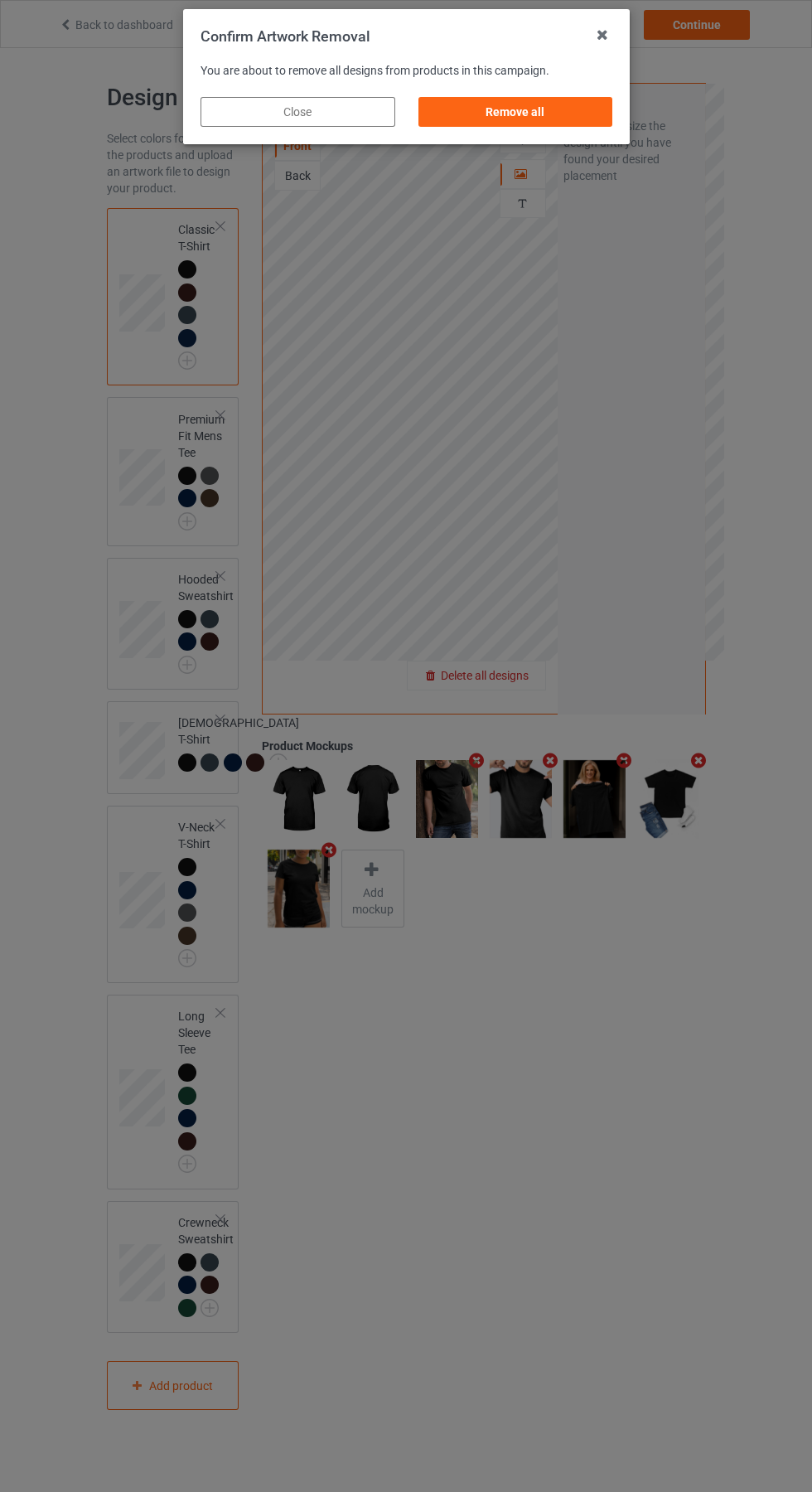
click at [538, 100] on div "Remove all" at bounding box center [515, 112] width 194 height 30
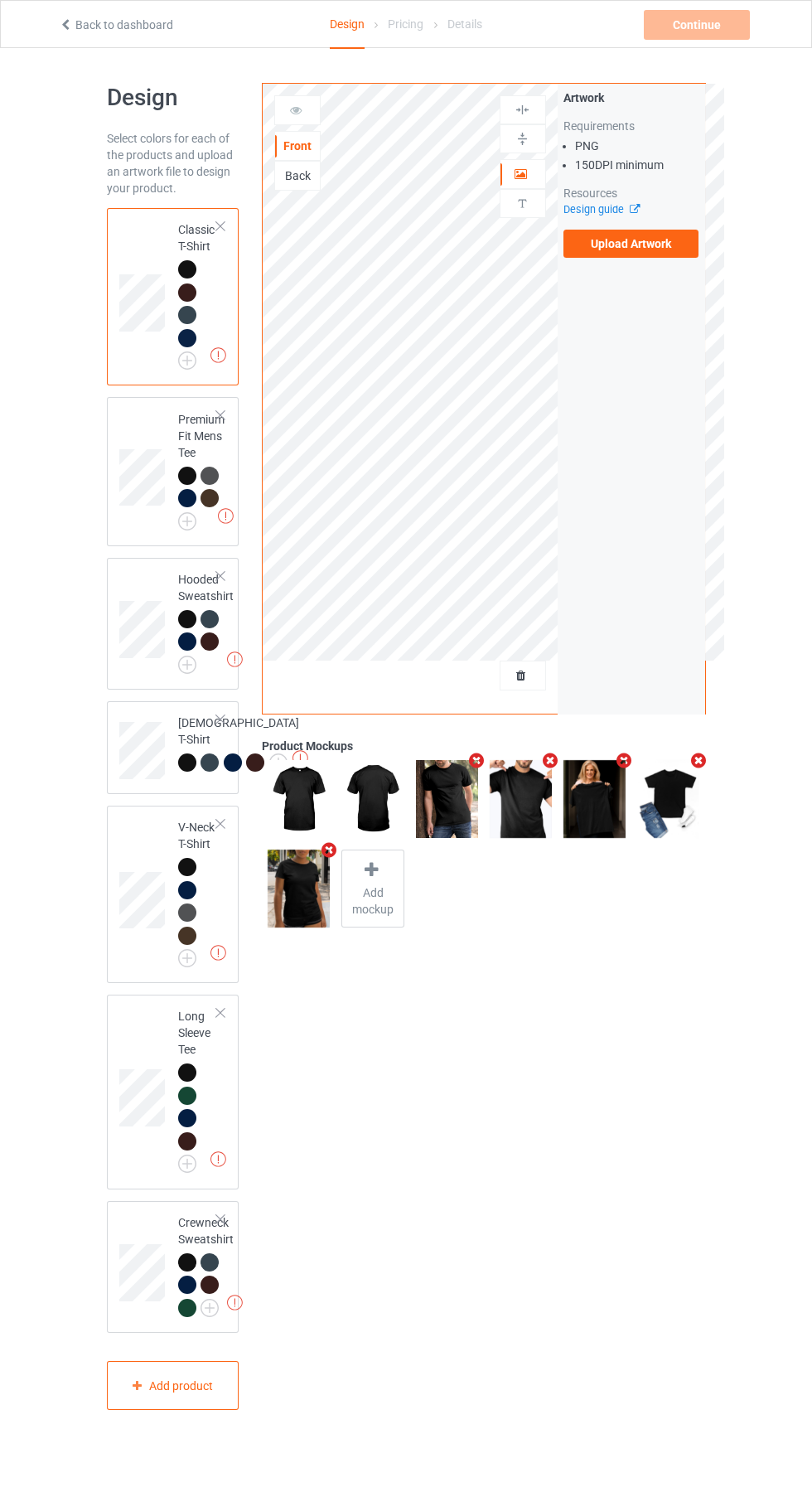
click at [666, 236] on label "Upload Artwork" at bounding box center [631, 243] width 136 height 28
click at [0, 0] on input "Upload Artwork" at bounding box center [0, 0] width 0 height 0
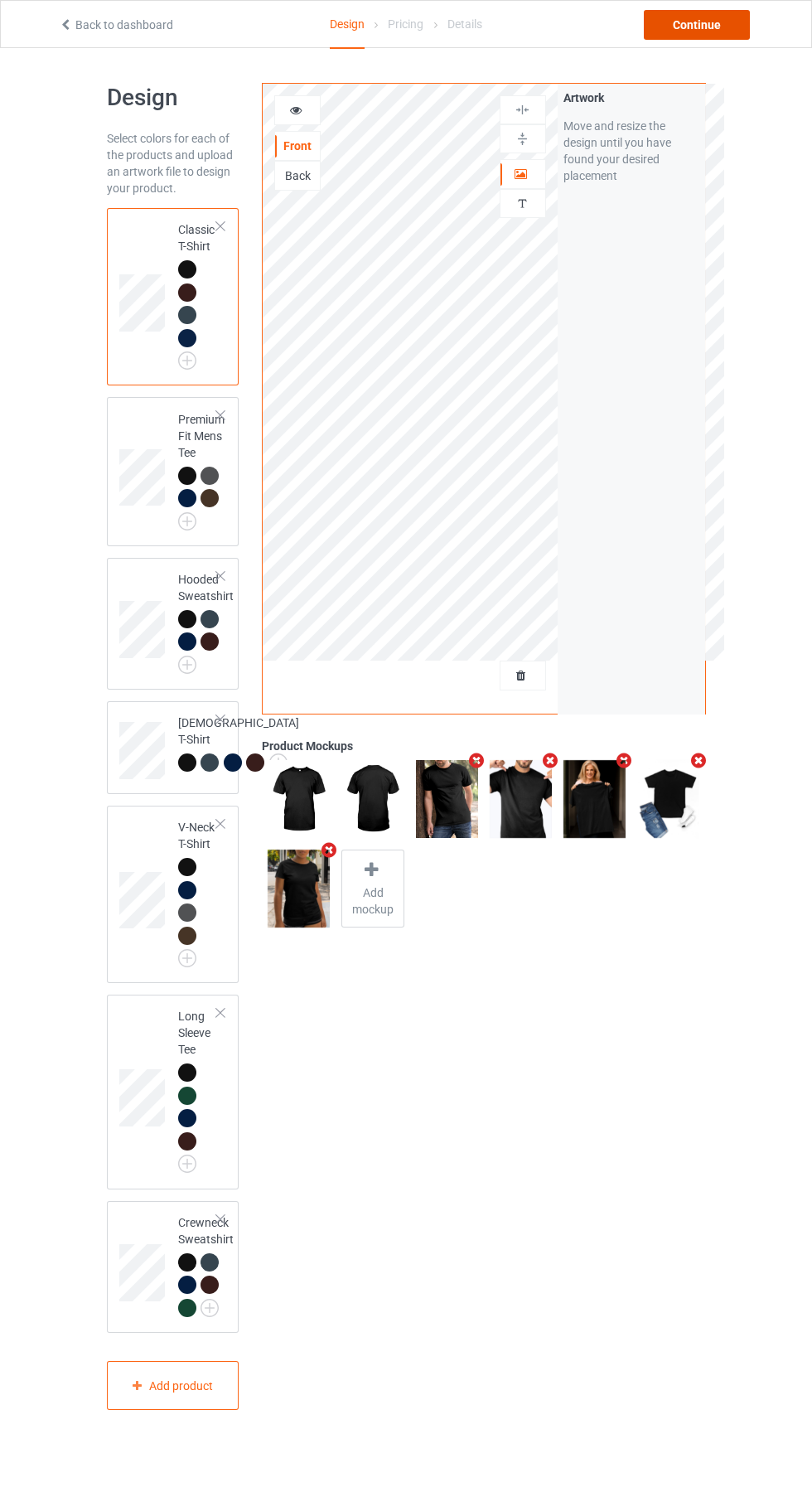
click at [720, 31] on div "Continue" at bounding box center [697, 24] width 106 height 30
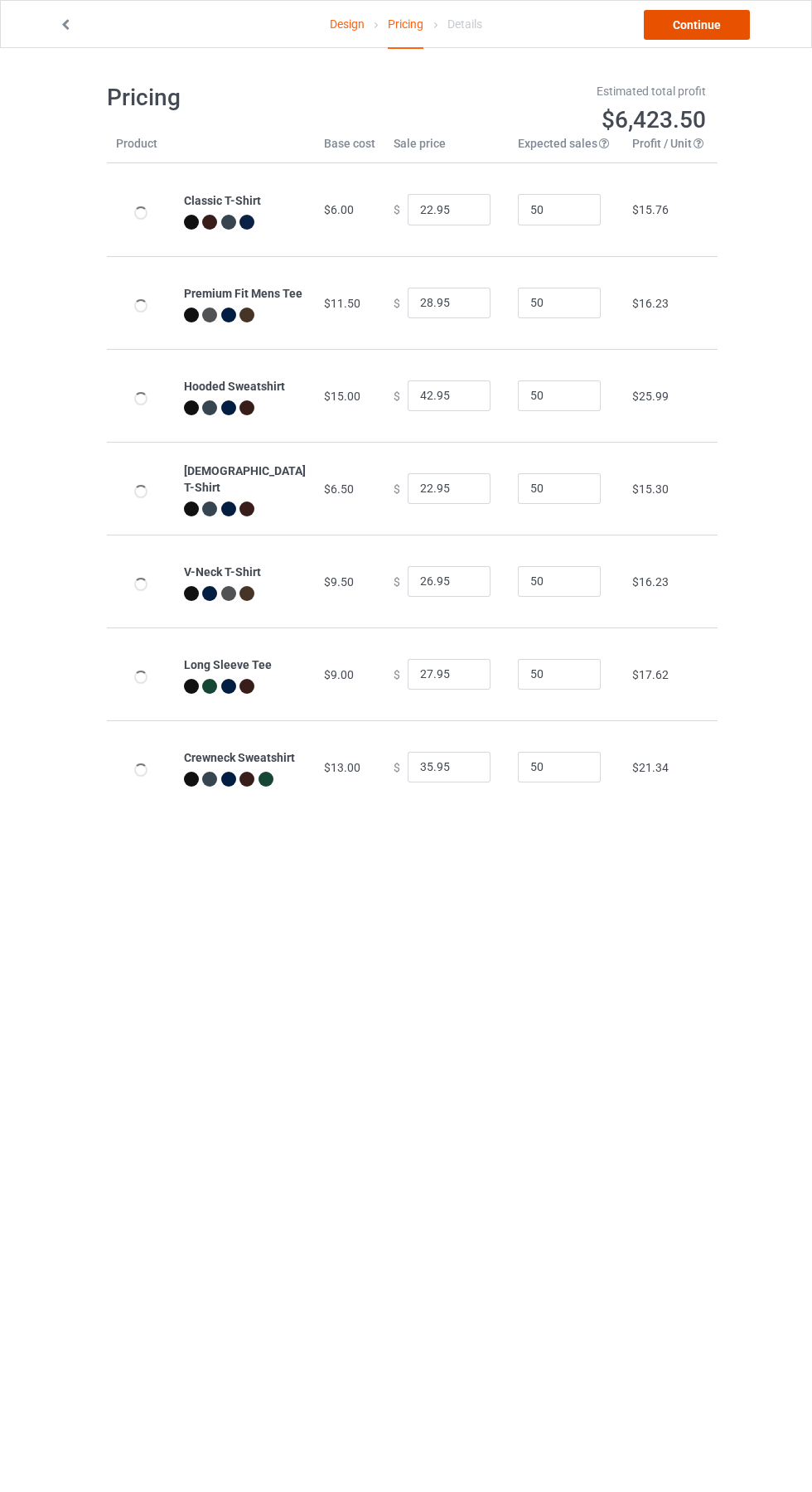
click at [721, 38] on link "Continue" at bounding box center [697, 24] width 106 height 30
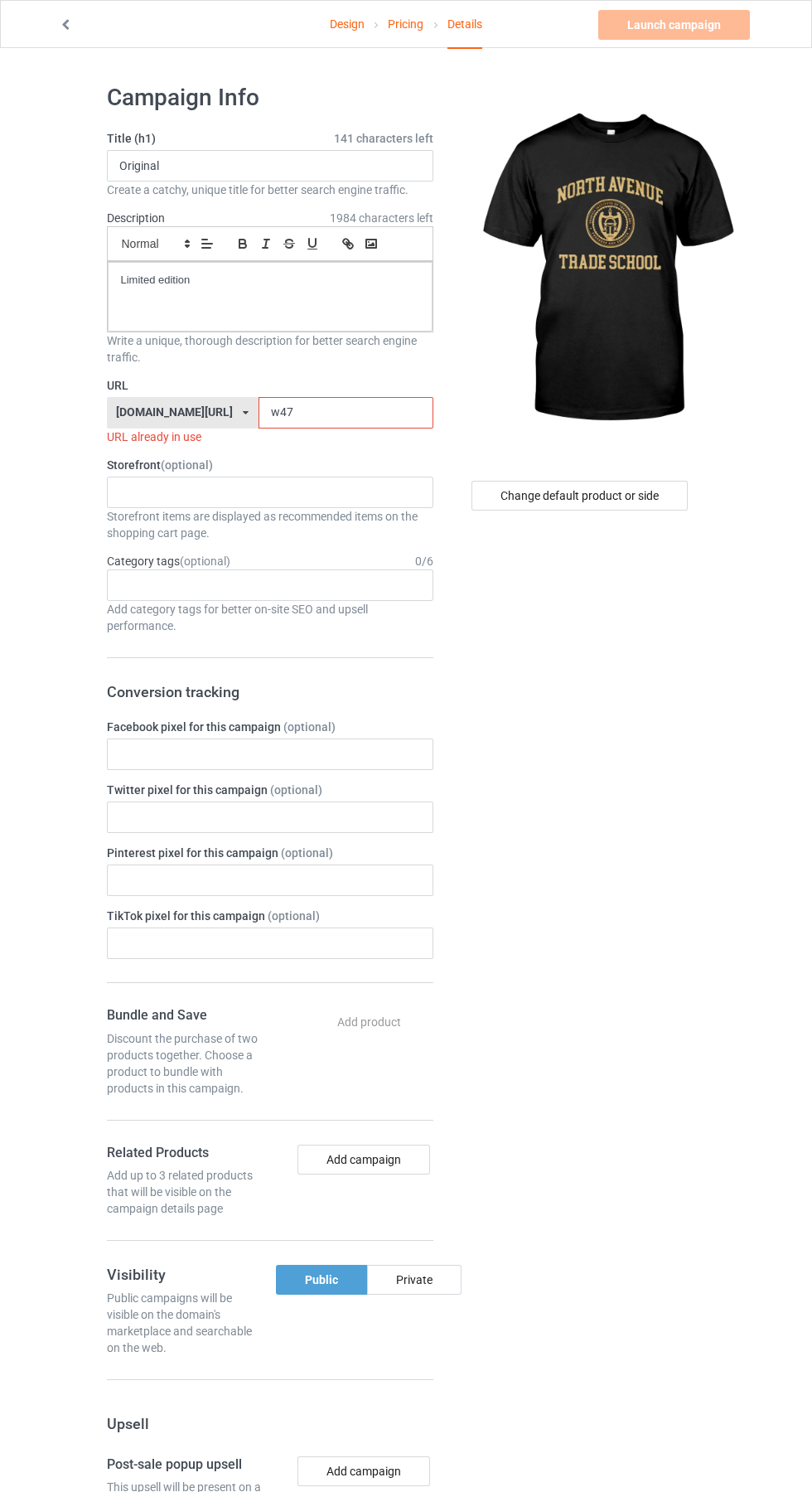
click at [296, 413] on input "w47" at bounding box center [345, 413] width 174 height 31
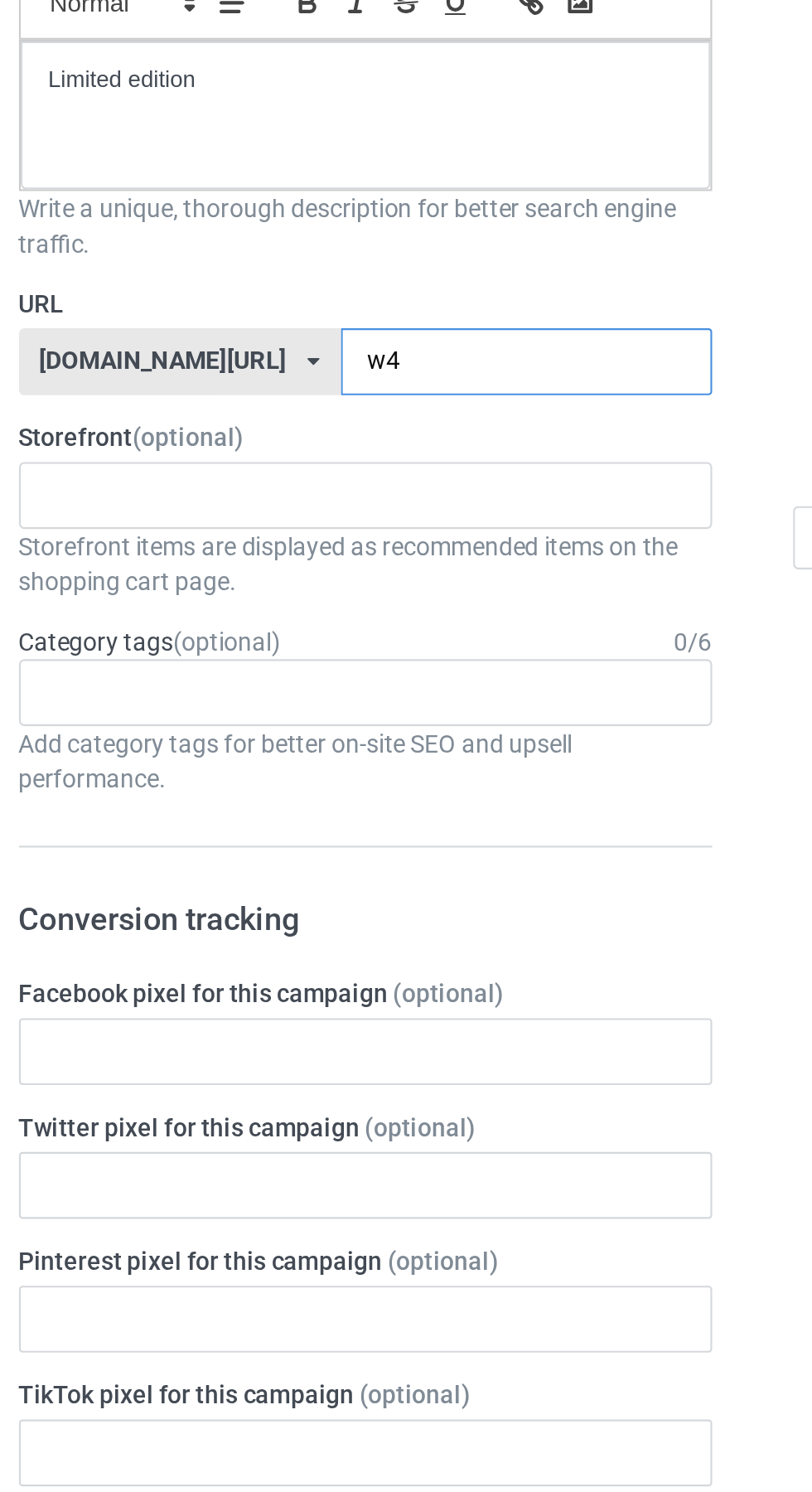
type input "w"
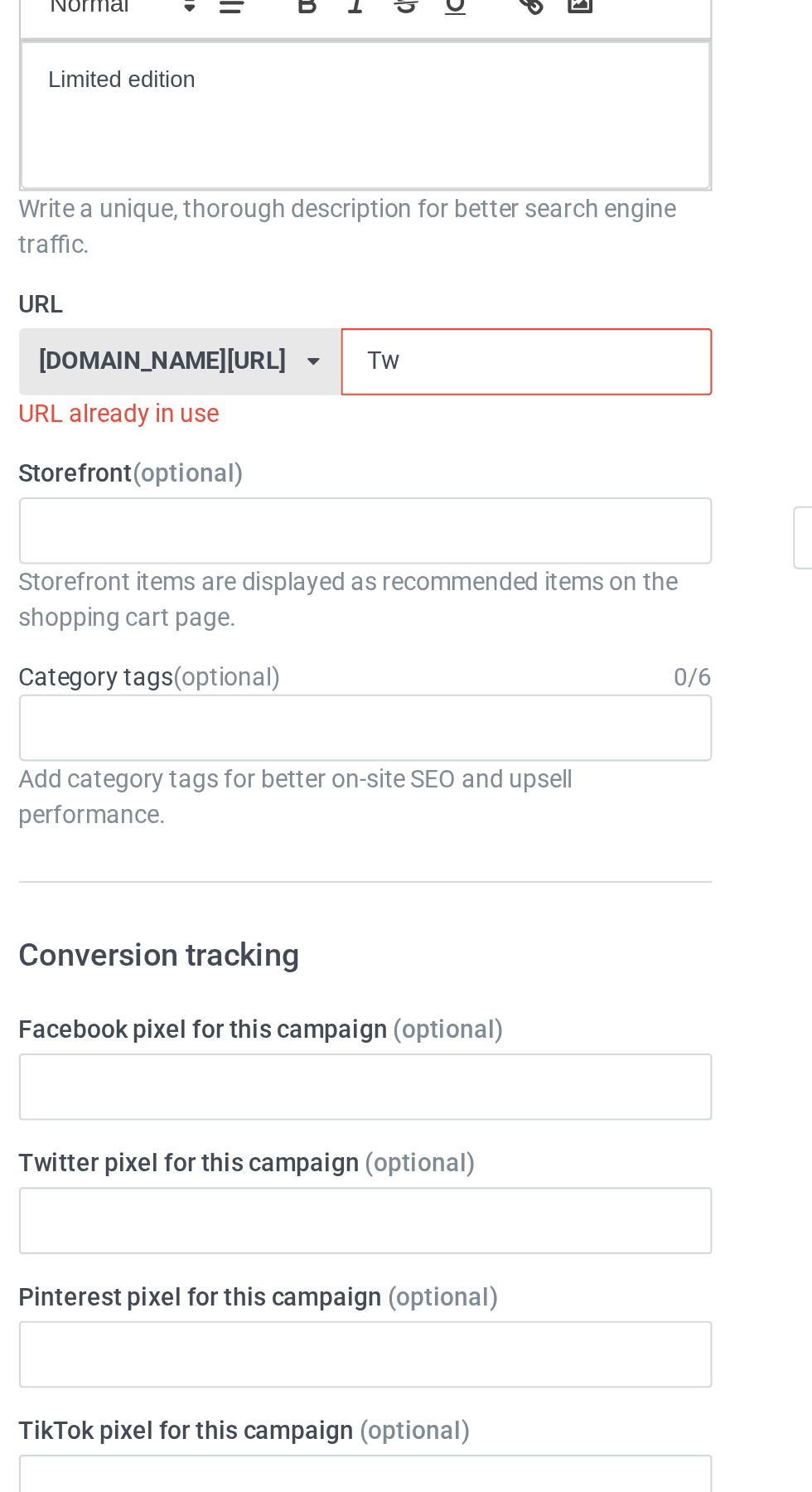
type input "Tw1"
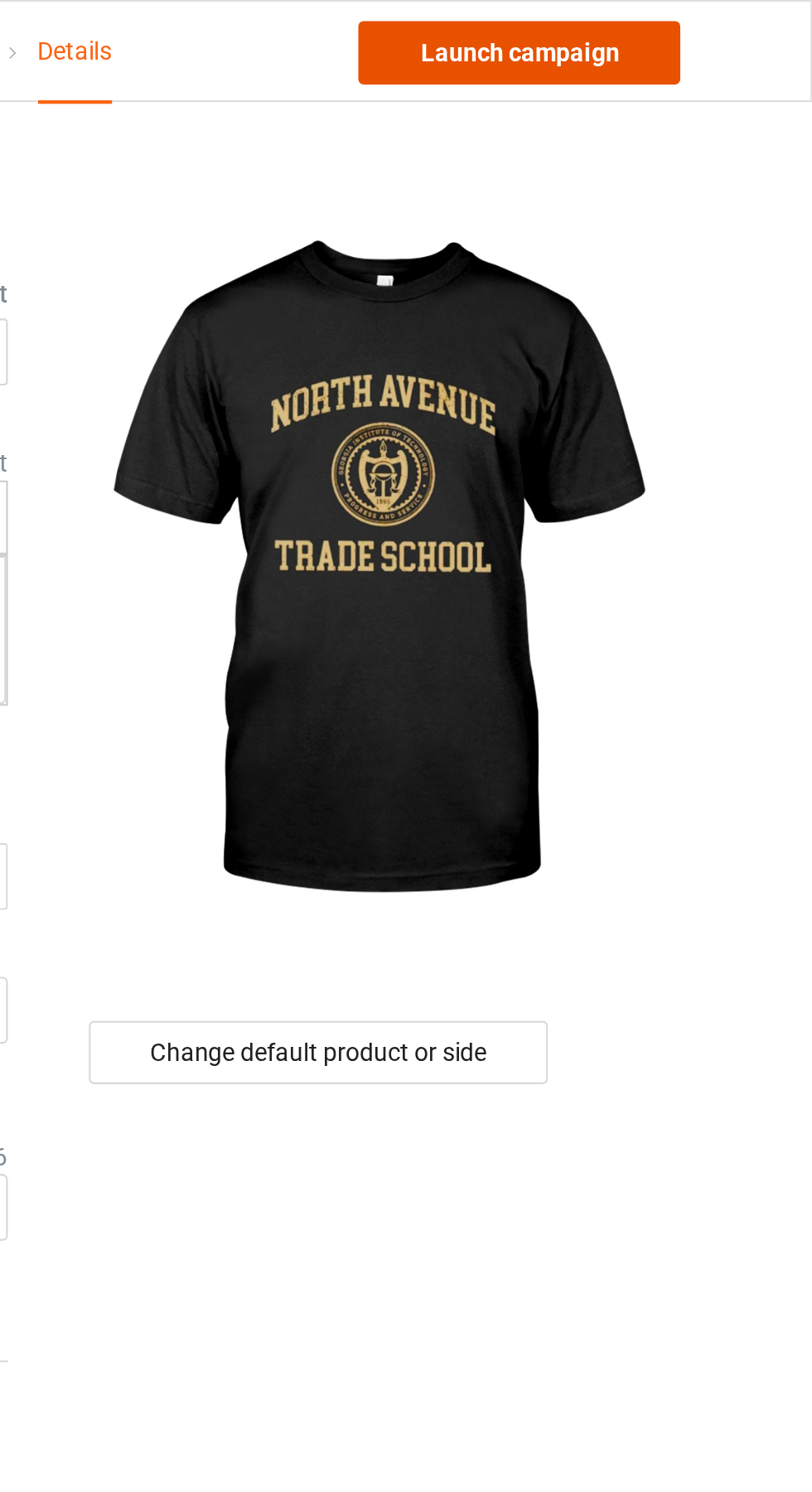
click at [713, 26] on link "Launch campaign" at bounding box center [674, 24] width 152 height 30
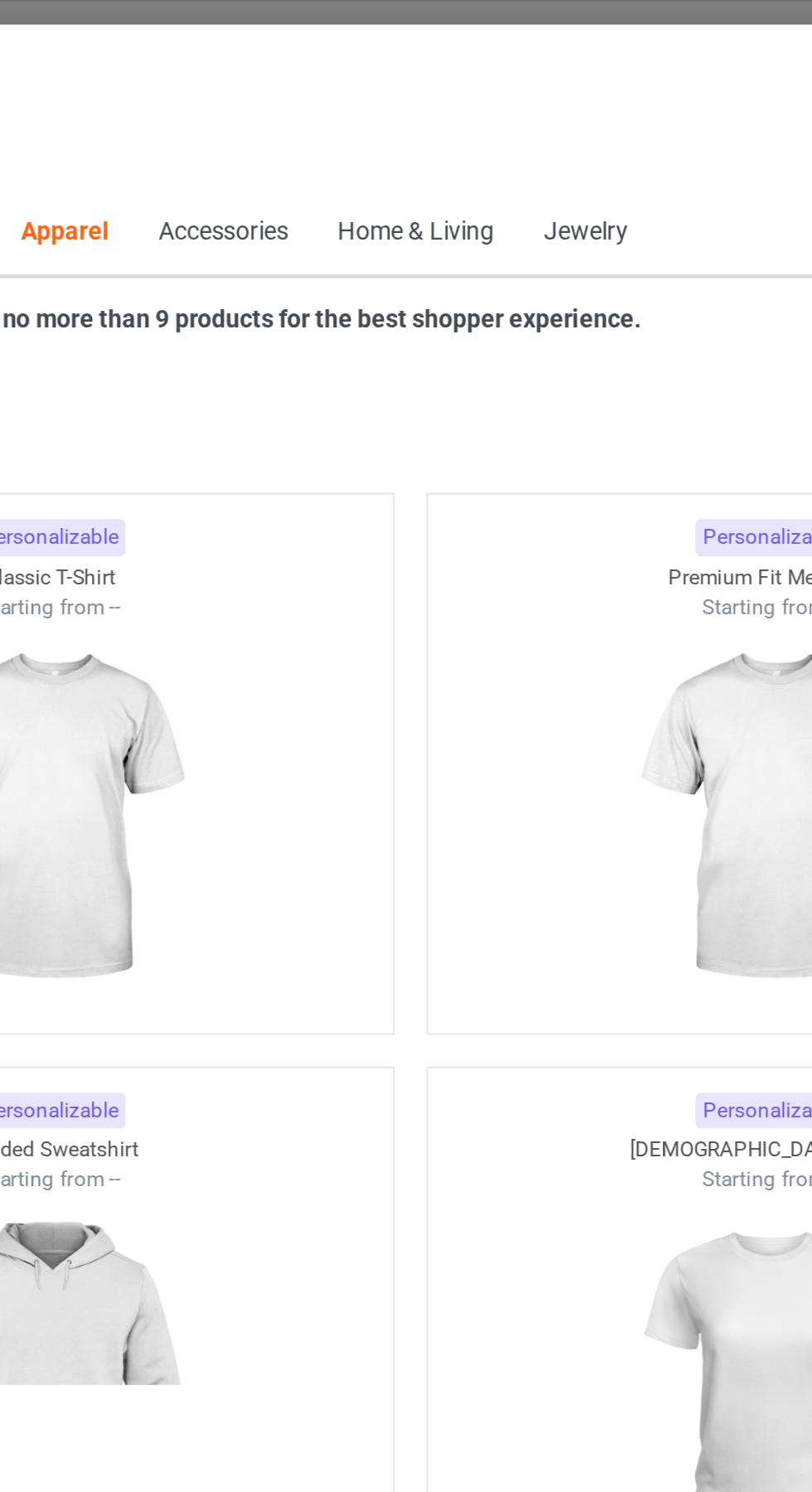
scroll to position [887, 0]
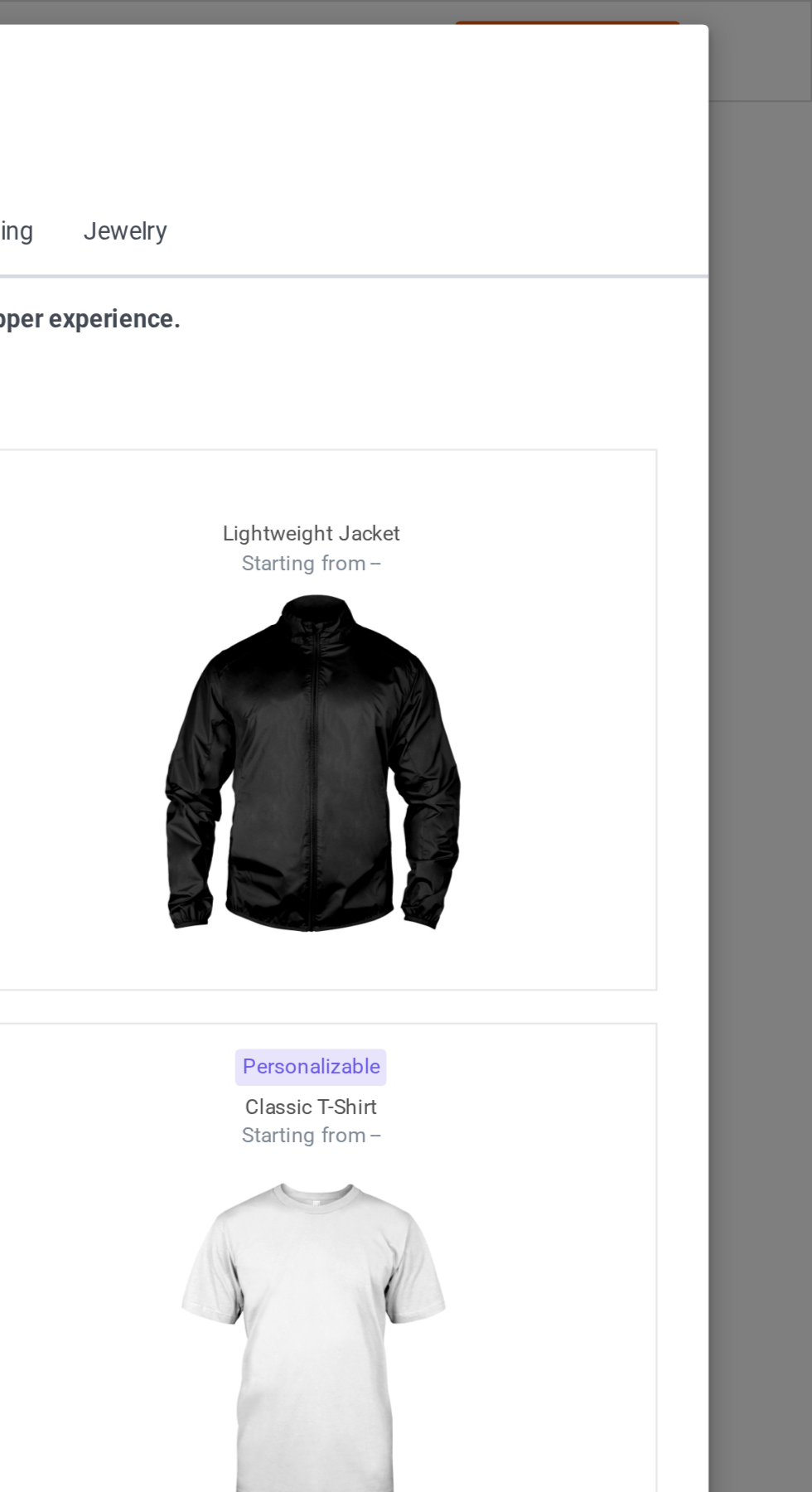
click at [511, 92] on span "Jewelry" at bounding box center [488, 110] width 63 height 40
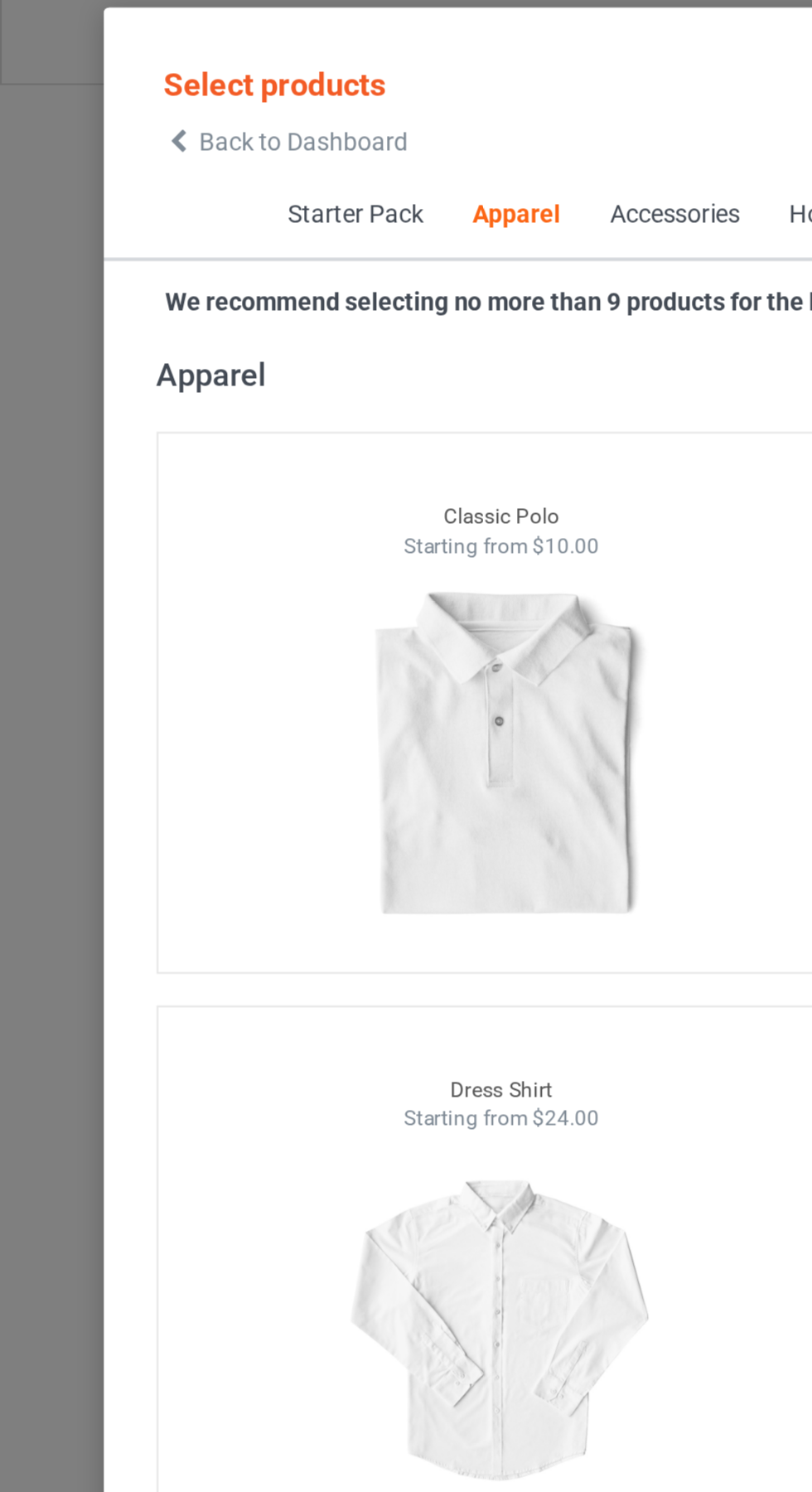
click at [84, 75] on icon at bounding box center [84, 74] width 14 height 11
